Goal: Information Seeking & Learning: Learn about a topic

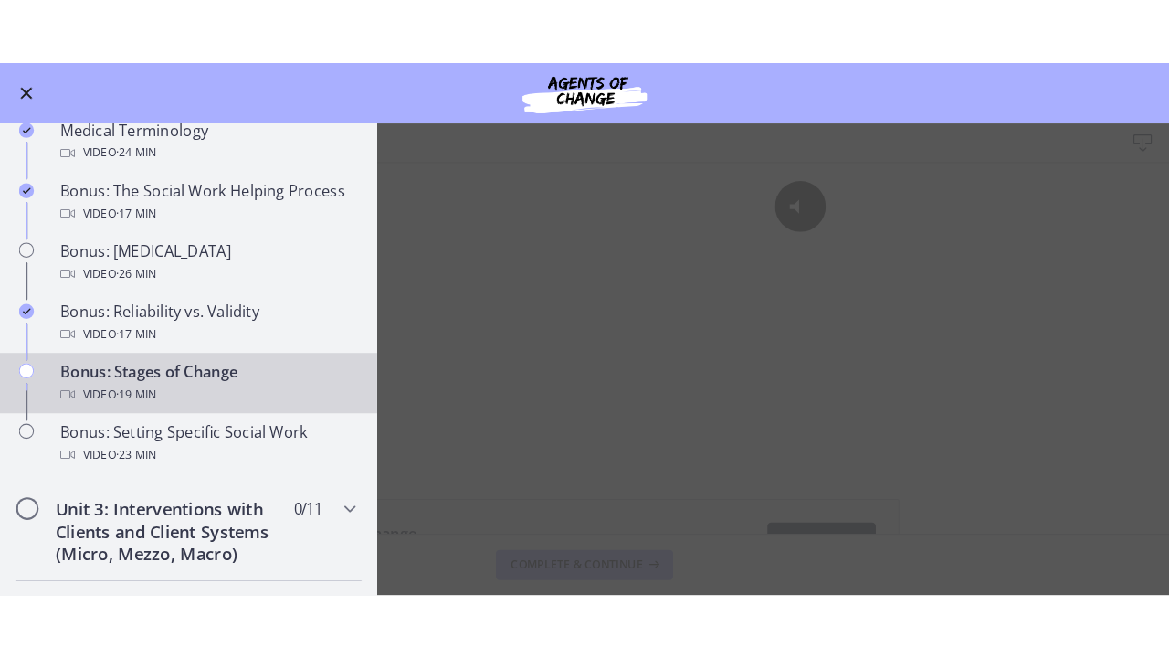
scroll to position [1394, 0]
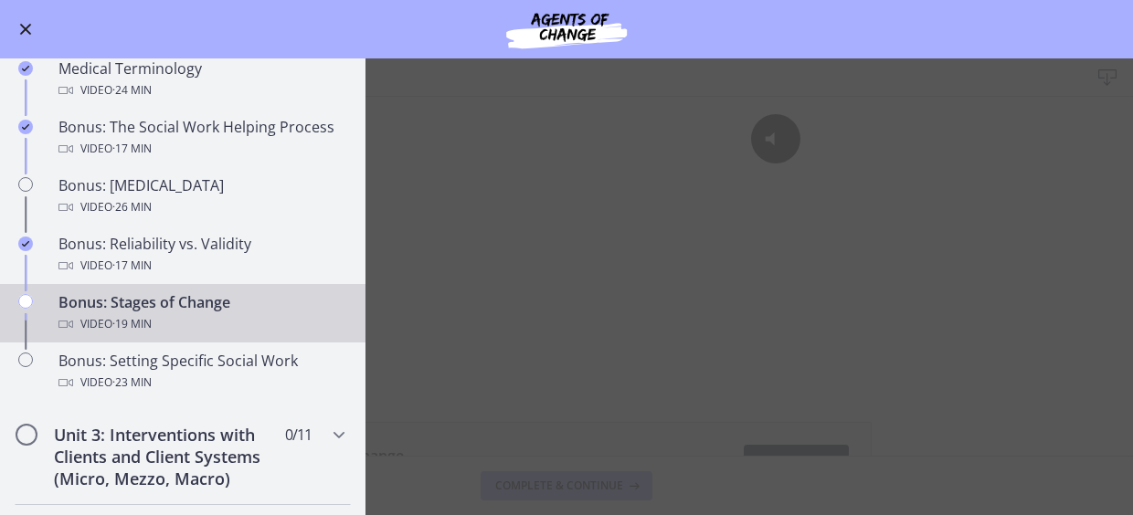
click at [491, 341] on main "Bonus: Stages of Change Download Enable fullscreen Stages of Change 3.42 MB Dow…" at bounding box center [566, 286] width 1133 height 457
click at [20, 30] on button "Enable menu" at bounding box center [26, 29] width 22 height 22
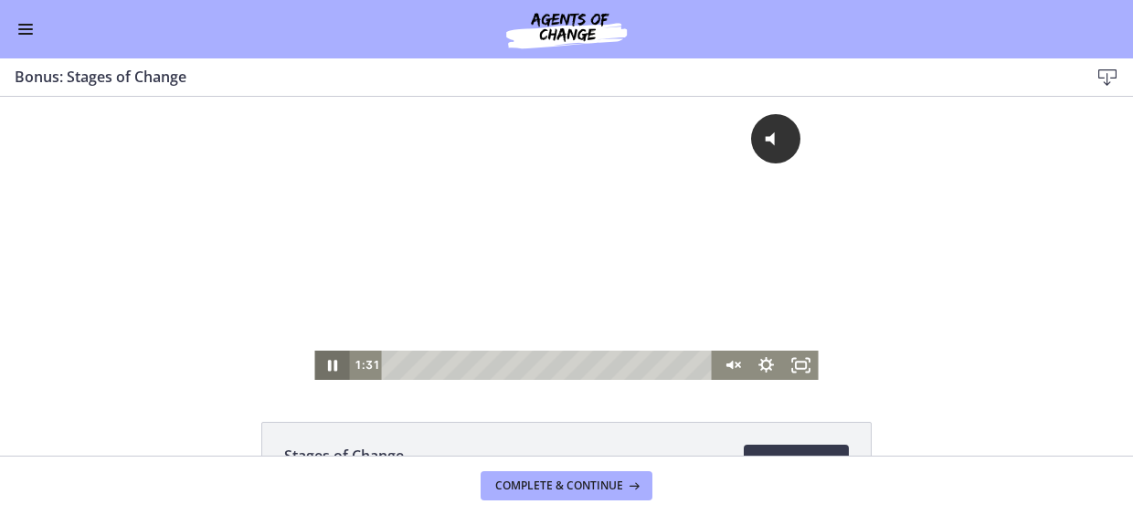
click at [325, 361] on icon "Pause" at bounding box center [331, 365] width 35 height 29
click at [400, 361] on div "Playbar" at bounding box center [550, 365] width 311 height 29
click at [332, 365] on icon "Play Video" at bounding box center [333, 365] width 35 height 29
click at [725, 364] on icon "Unmute" at bounding box center [729, 365] width 8 height 10
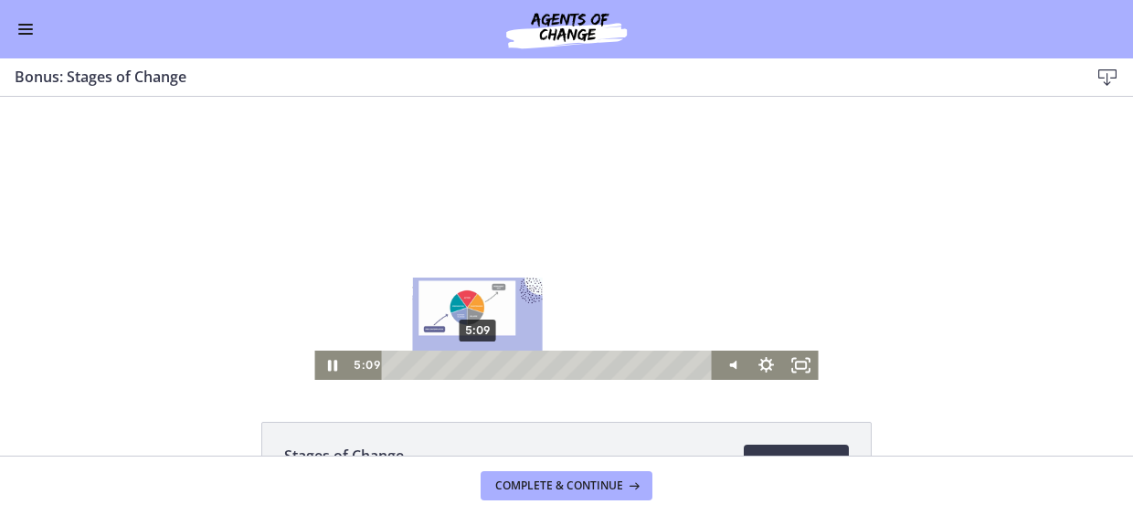
click at [471, 365] on div "5:09" at bounding box center [550, 365] width 311 height 29
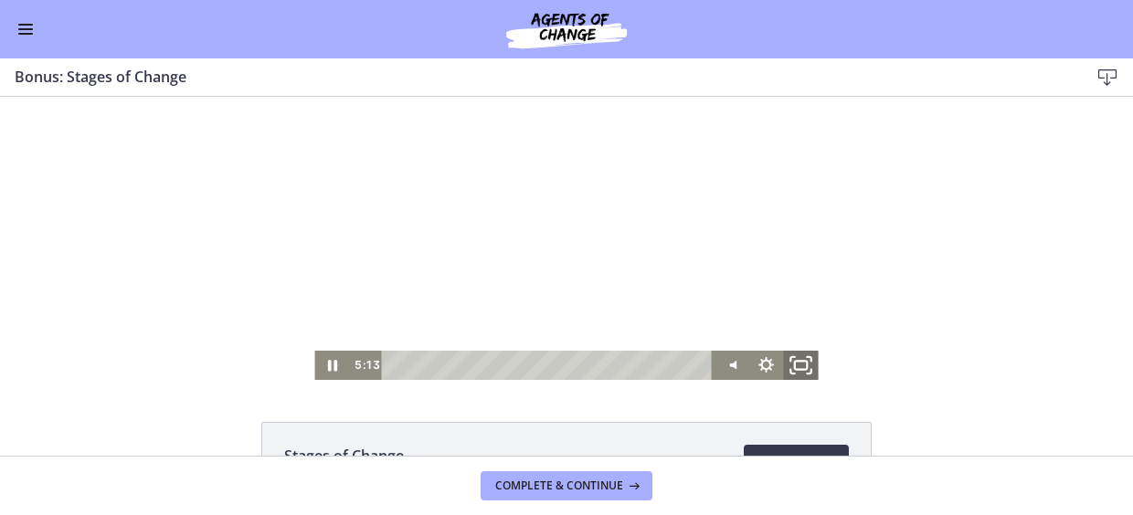
click at [797, 369] on rect "Fullscreen" at bounding box center [801, 365] width 13 height 8
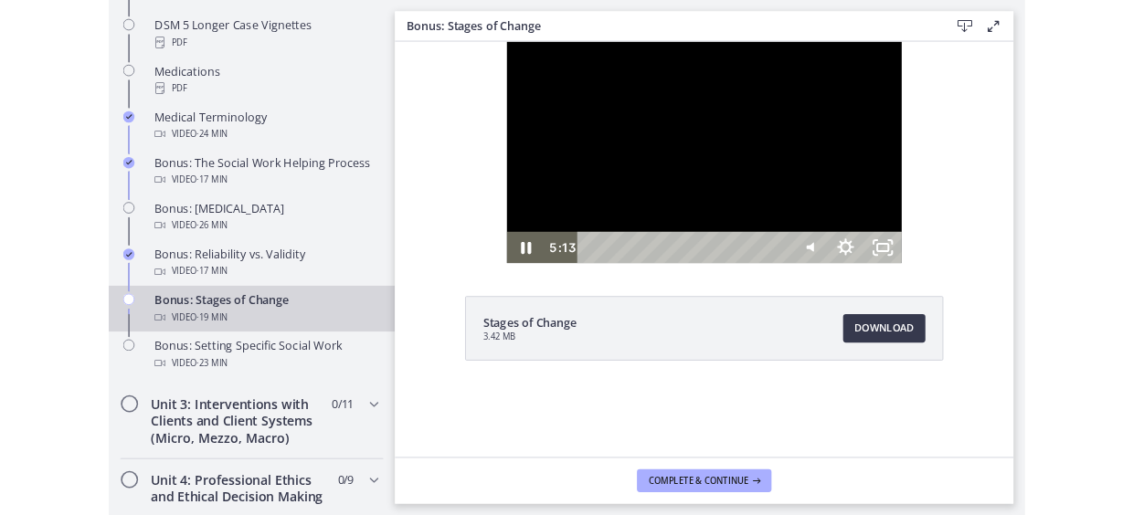
scroll to position [1398, 0]
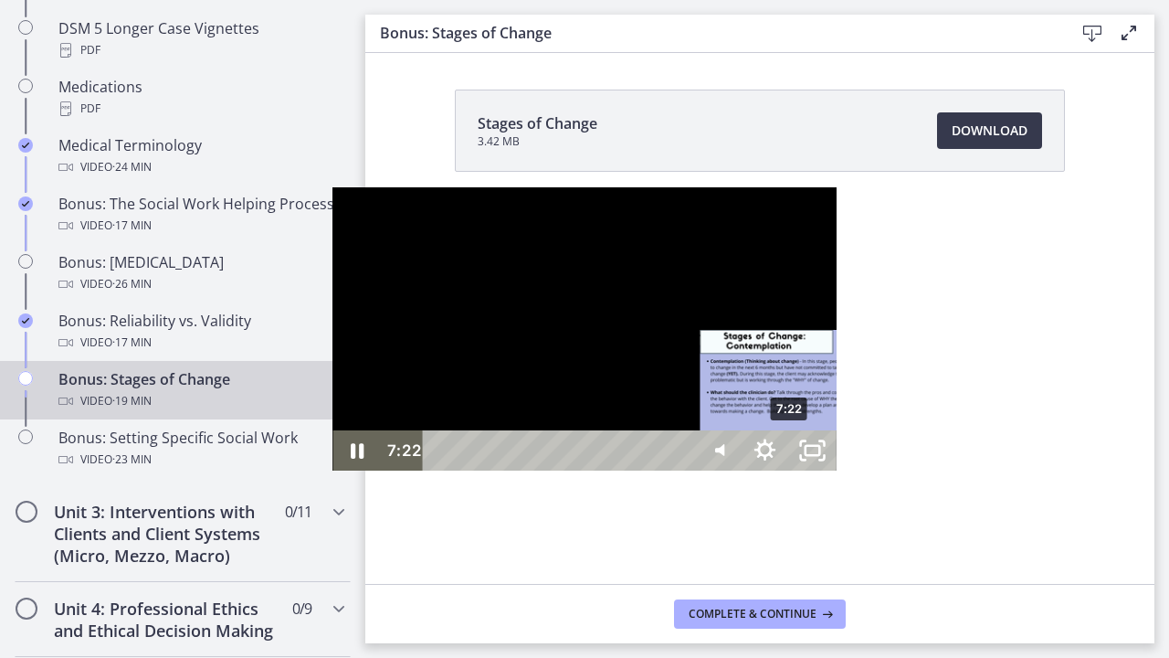
click at [460, 470] on div "7:22" at bounding box center [561, 450] width 242 height 40
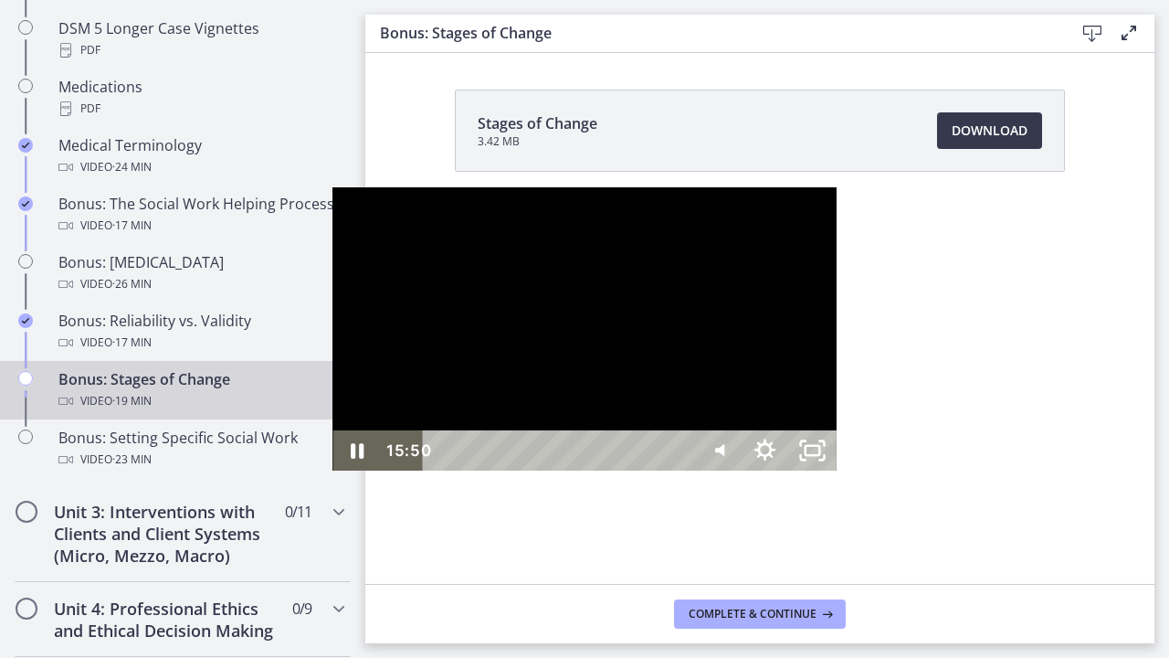
click at [682, 470] on div "15:50" at bounding box center [561, 450] width 242 height 40
click at [682, 470] on div "18:58" at bounding box center [561, 450] width 242 height 40
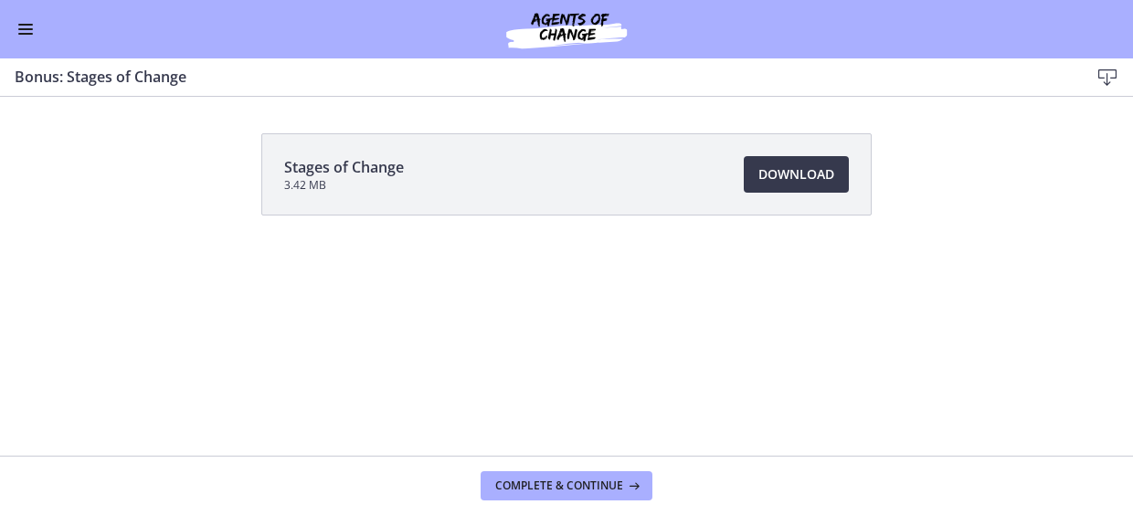
scroll to position [1394, 0]
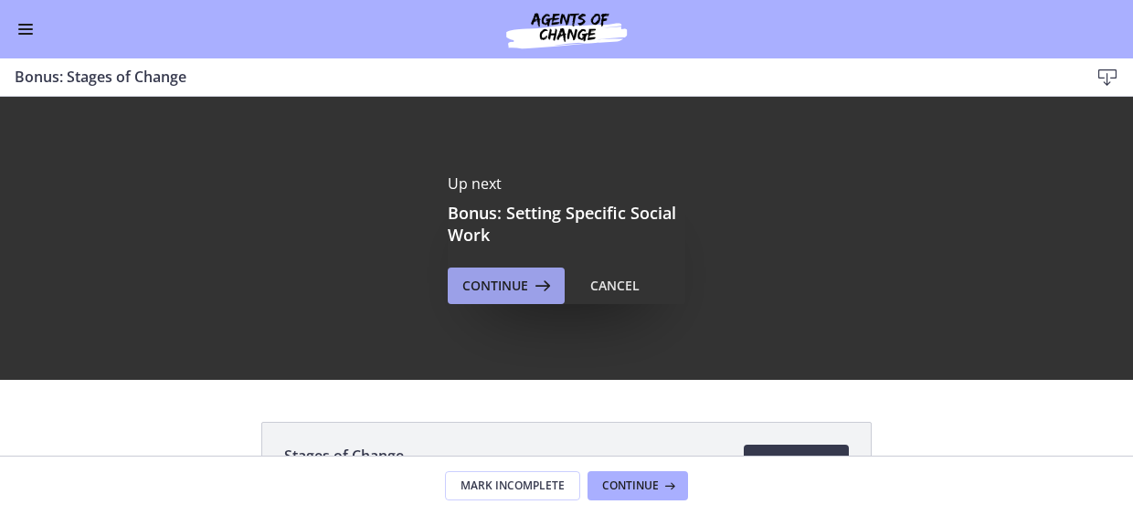
click at [502, 290] on span "Continue" at bounding box center [495, 286] width 66 height 22
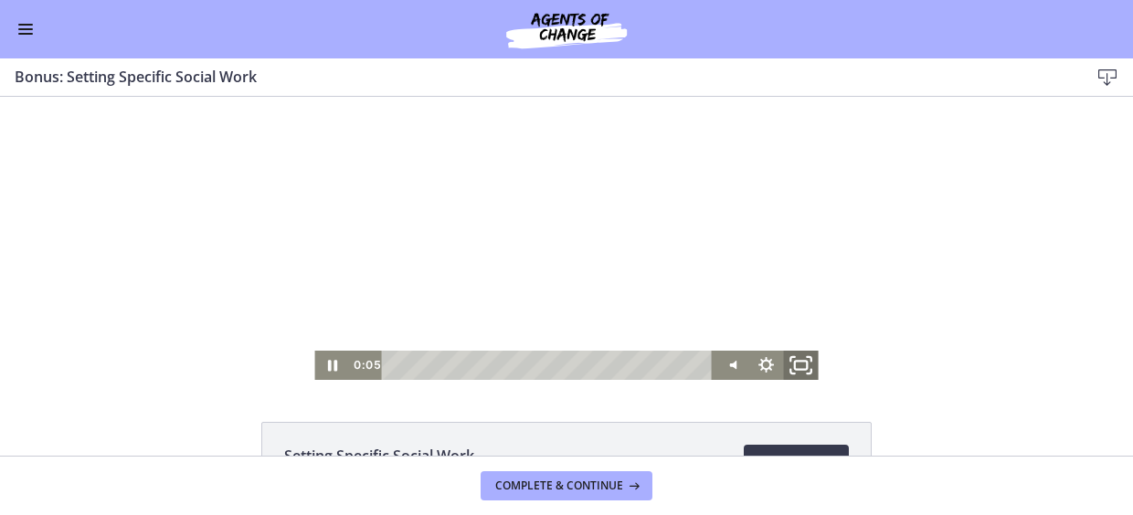
click at [797, 365] on icon "Fullscreen" at bounding box center [801, 365] width 42 height 35
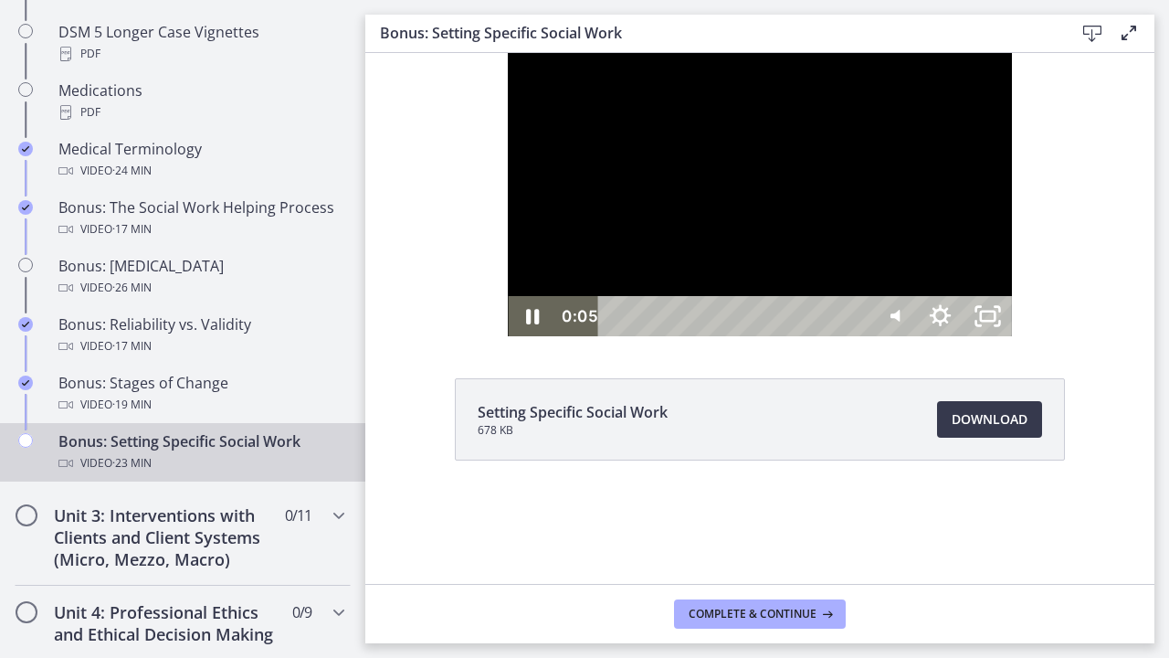
scroll to position [1398, 0]
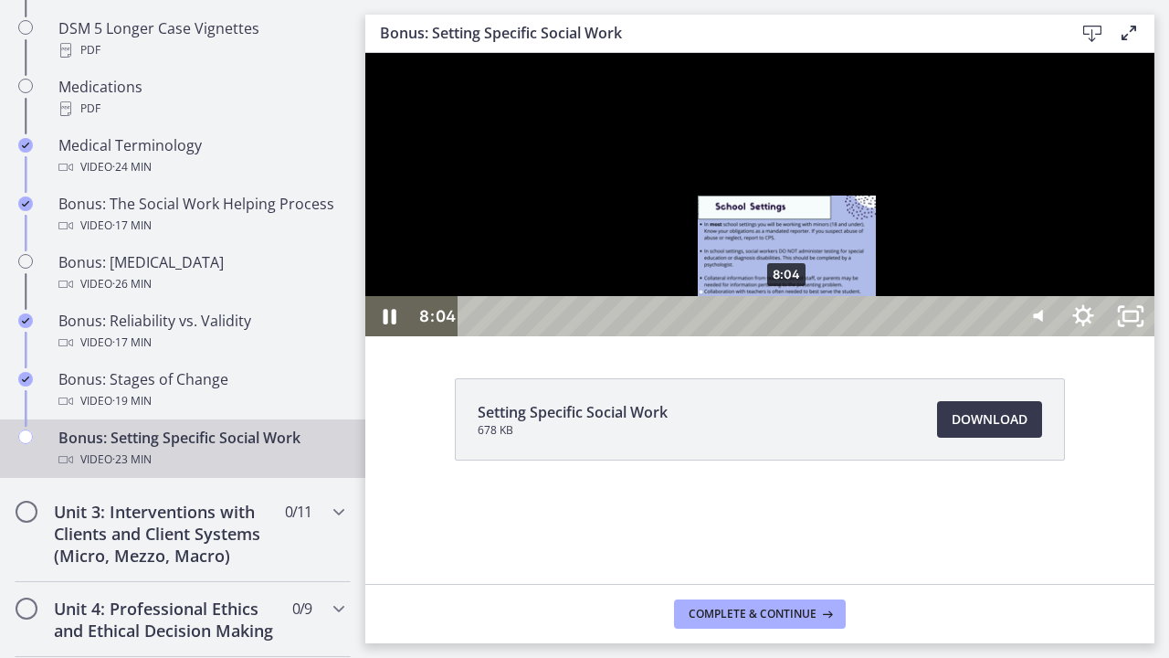
click at [788, 336] on div "8:04" at bounding box center [737, 316] width 525 height 40
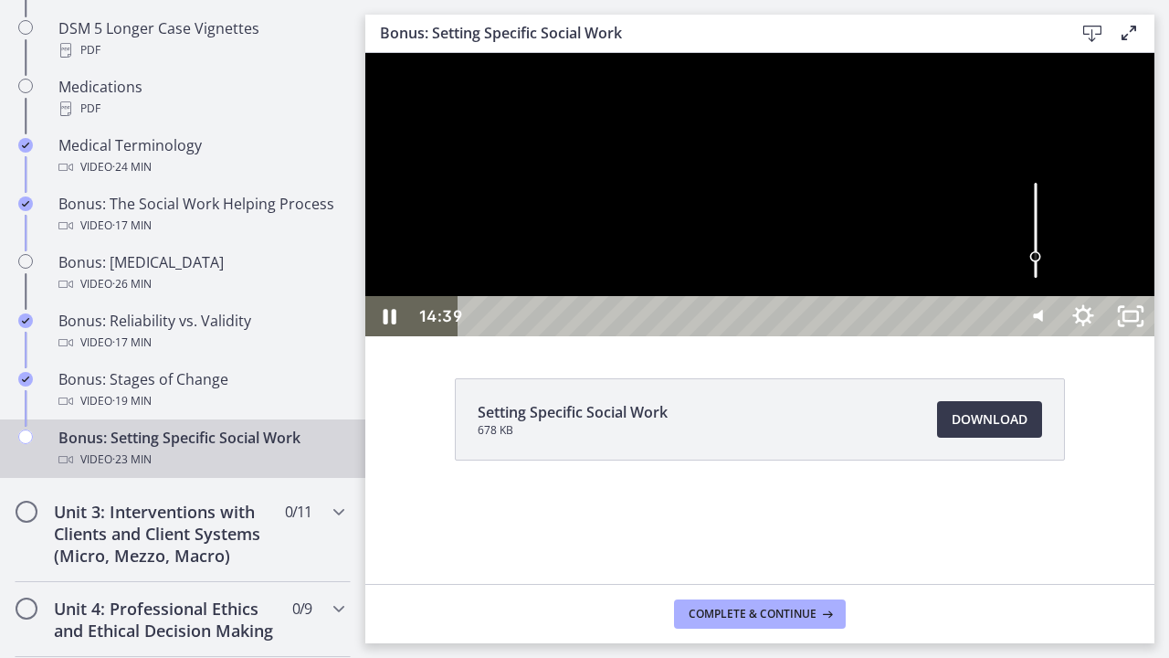
click at [1037, 336] on div at bounding box center [759, 194] width 789 height 283
